Goal: Information Seeking & Learning: Find specific page/section

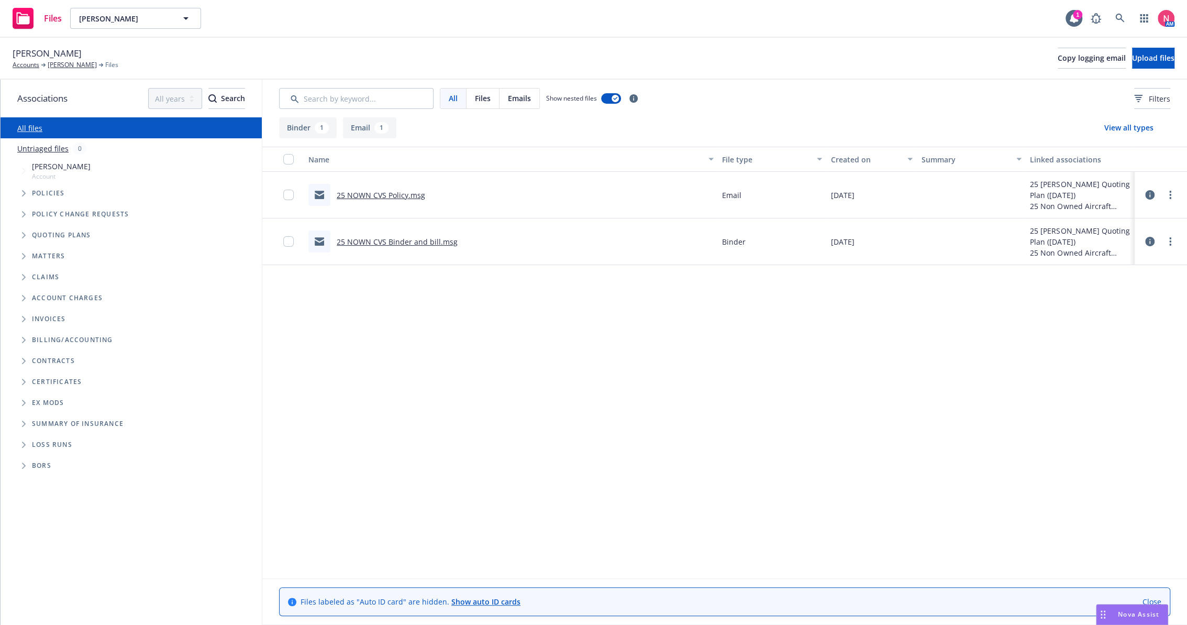
click at [511, 471] on div "Name File type Created on Summary Linked associations 25 NOWN CVS Policy.msg Em…" at bounding box center [724, 363] width 925 height 432
click at [1110, 23] on span at bounding box center [1120, 18] width 21 height 21
click at [1118, 18] on icon at bounding box center [1119, 18] width 9 height 9
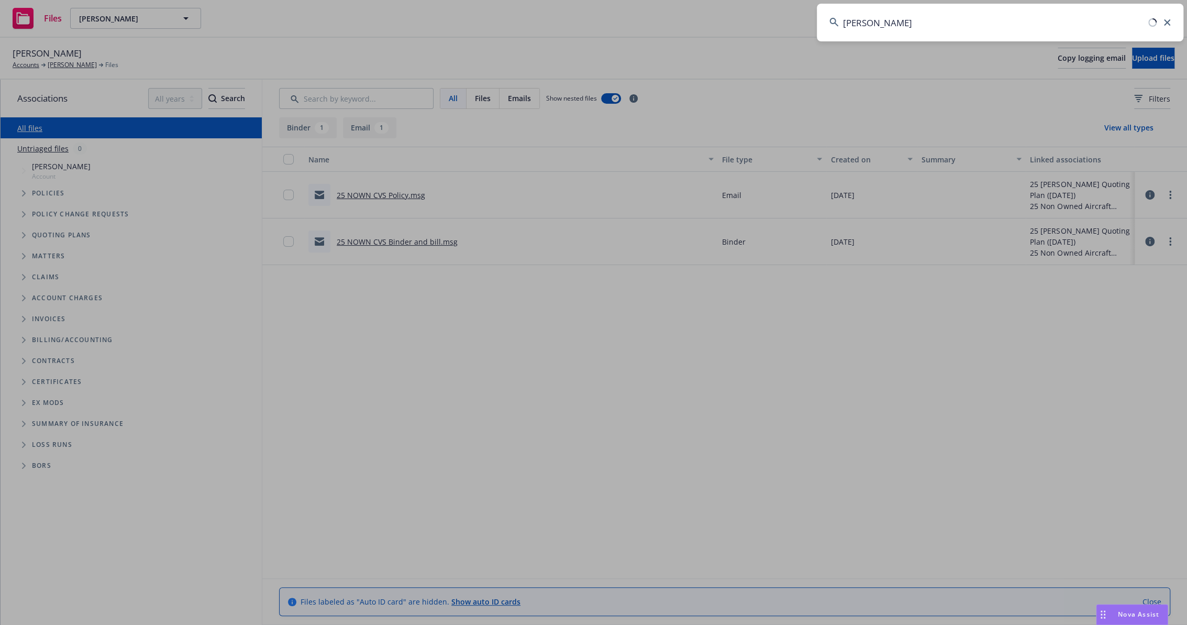
type input "[PERSON_NAME]"
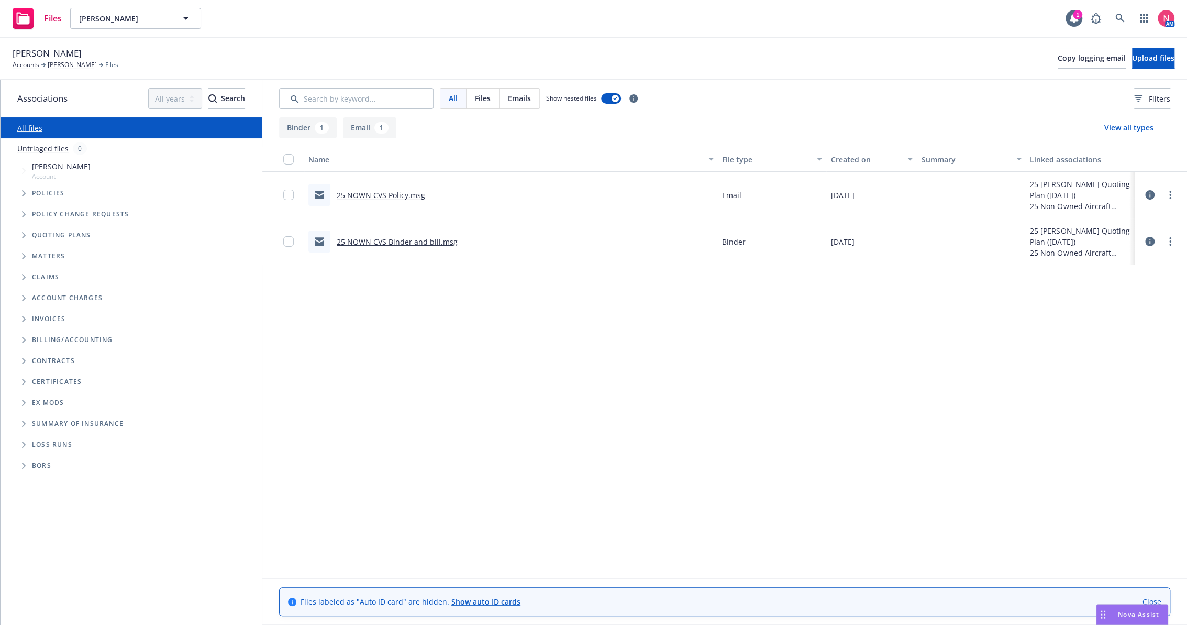
click at [495, 368] on div "Name File type Created on Summary Linked associations 25 NOWN CVS Policy.msg Em…" at bounding box center [724, 363] width 925 height 432
